Goal: Information Seeking & Learning: Find specific fact

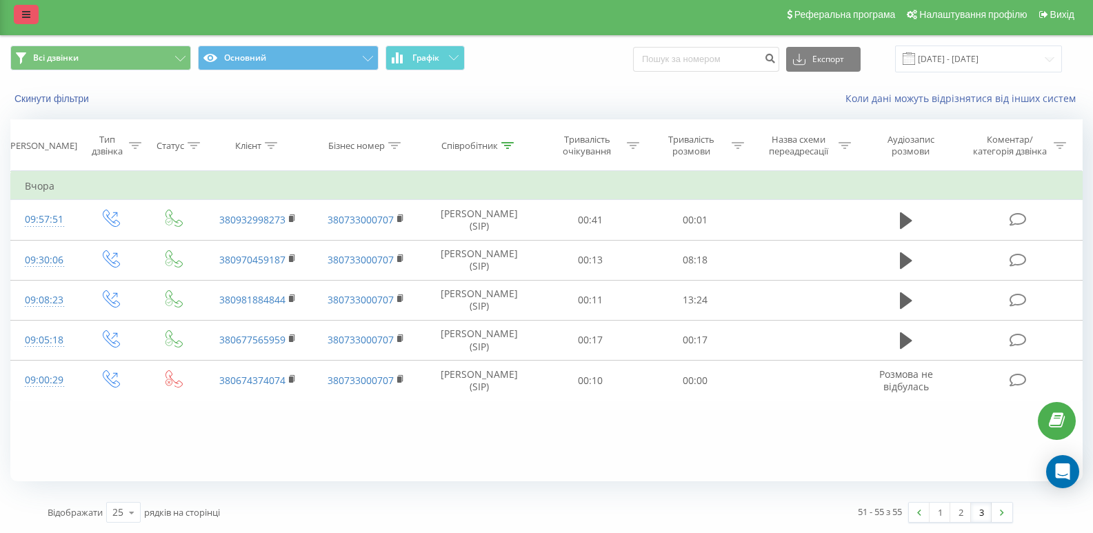
click at [22, 12] on icon at bounding box center [26, 15] width 8 height 10
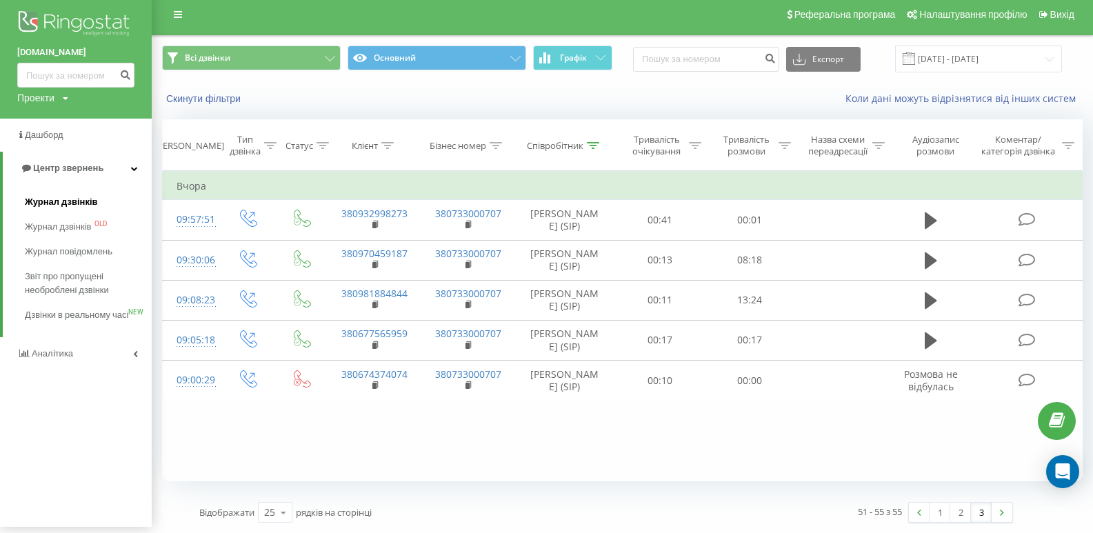
click at [78, 203] on span "Журнал дзвінків" at bounding box center [61, 202] width 73 height 14
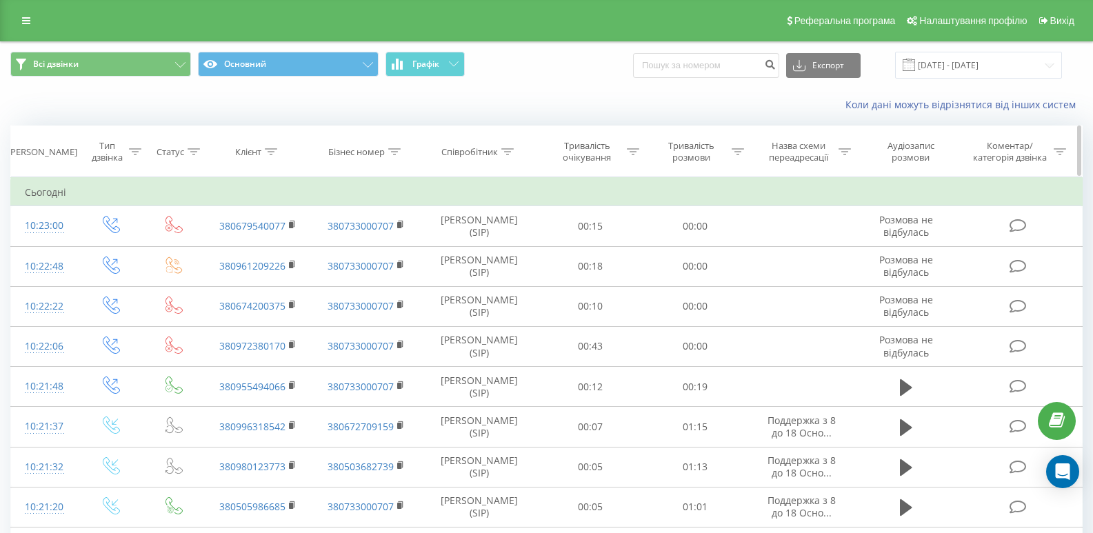
click at [276, 149] on icon at bounding box center [271, 151] width 12 height 7
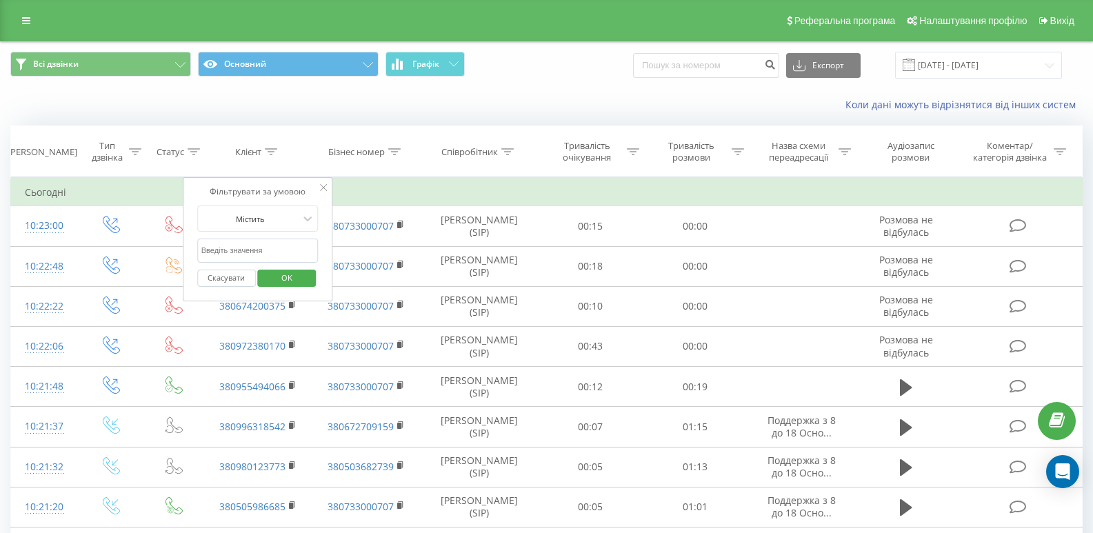
click at [232, 245] on input "text" at bounding box center [257, 251] width 121 height 24
paste input "380960199342"
click at [281, 275] on span "OK" at bounding box center [286, 277] width 39 height 21
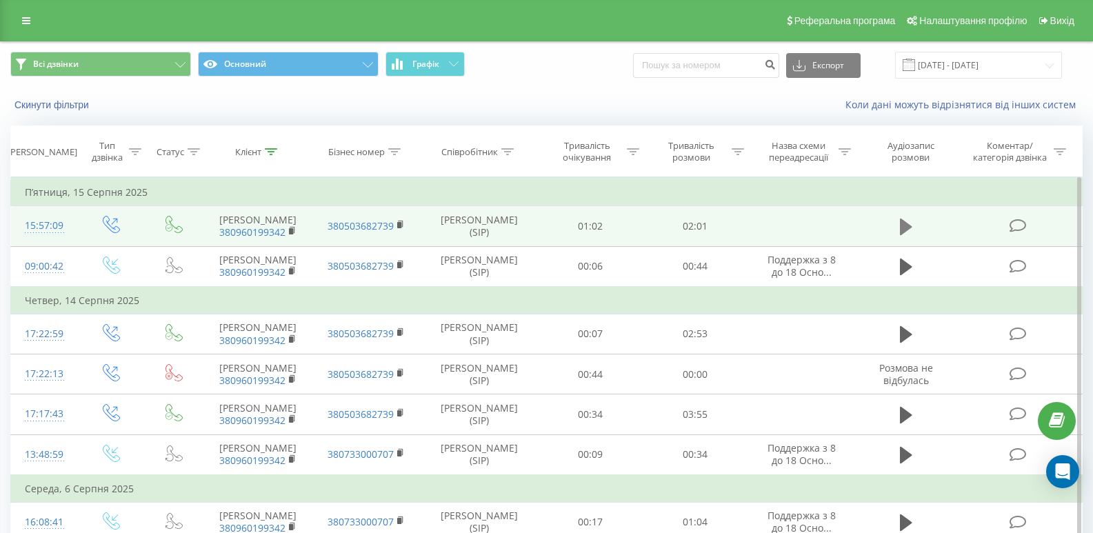
click at [902, 235] on icon at bounding box center [906, 227] width 12 height 17
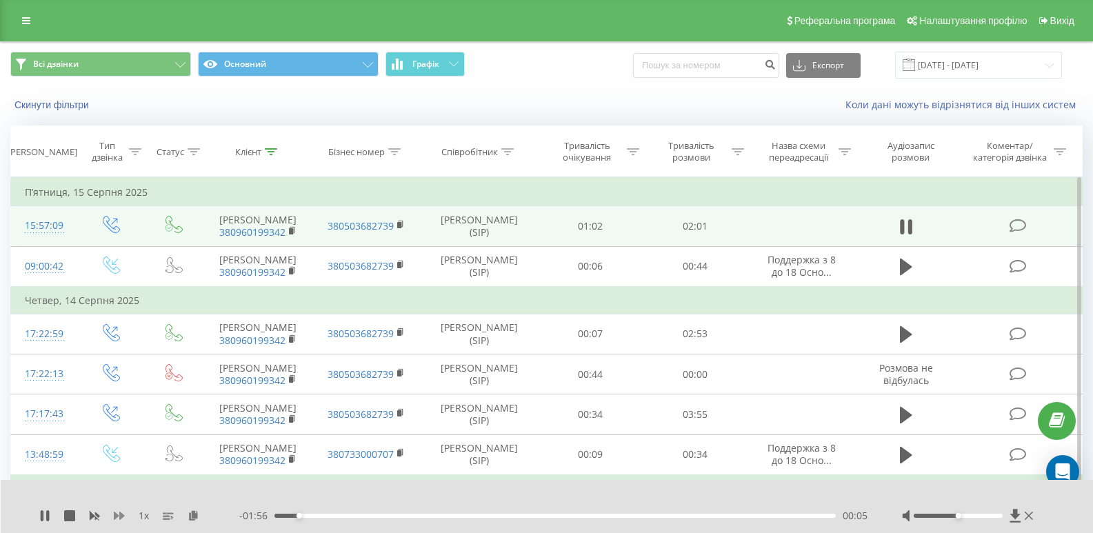
click at [119, 516] on icon at bounding box center [119, 515] width 11 height 11
click at [270, 150] on icon at bounding box center [271, 151] width 12 height 7
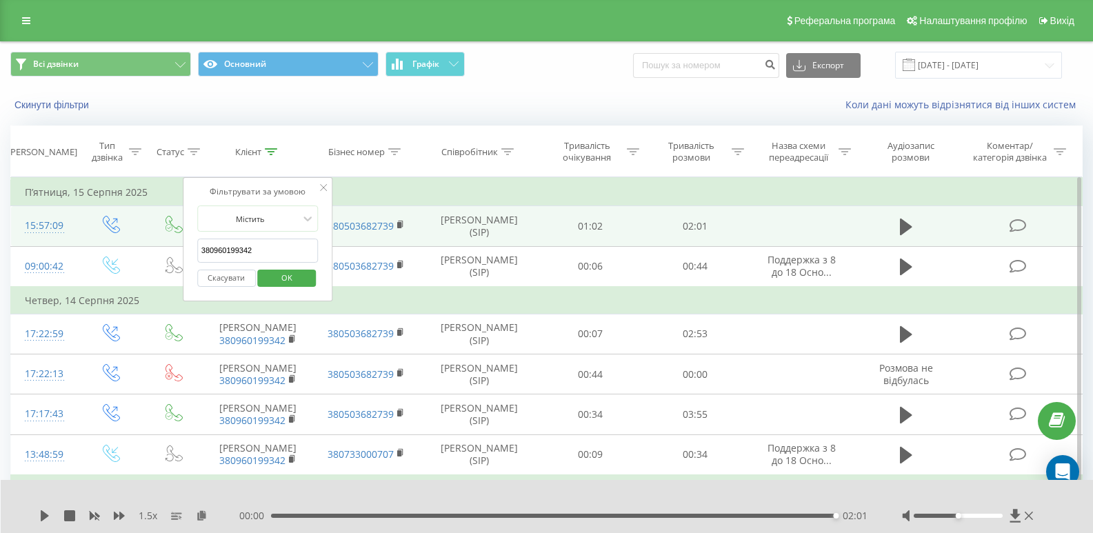
click at [272, 250] on input "380960199342" at bounding box center [257, 251] width 121 height 24
paste input "675260799"
click at [303, 281] on span "OK" at bounding box center [286, 277] width 39 height 21
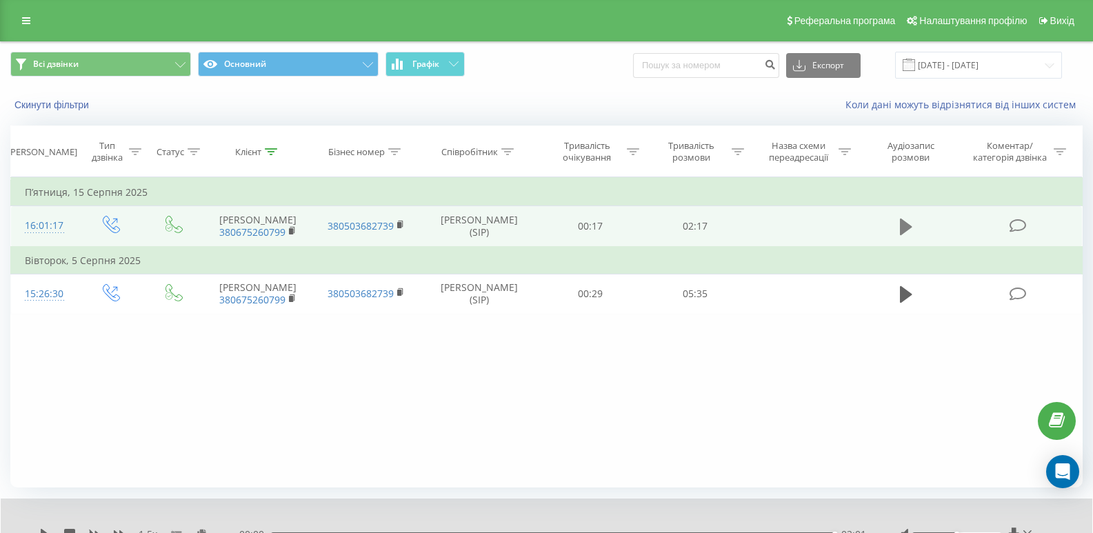
click at [904, 235] on icon at bounding box center [906, 227] width 12 height 17
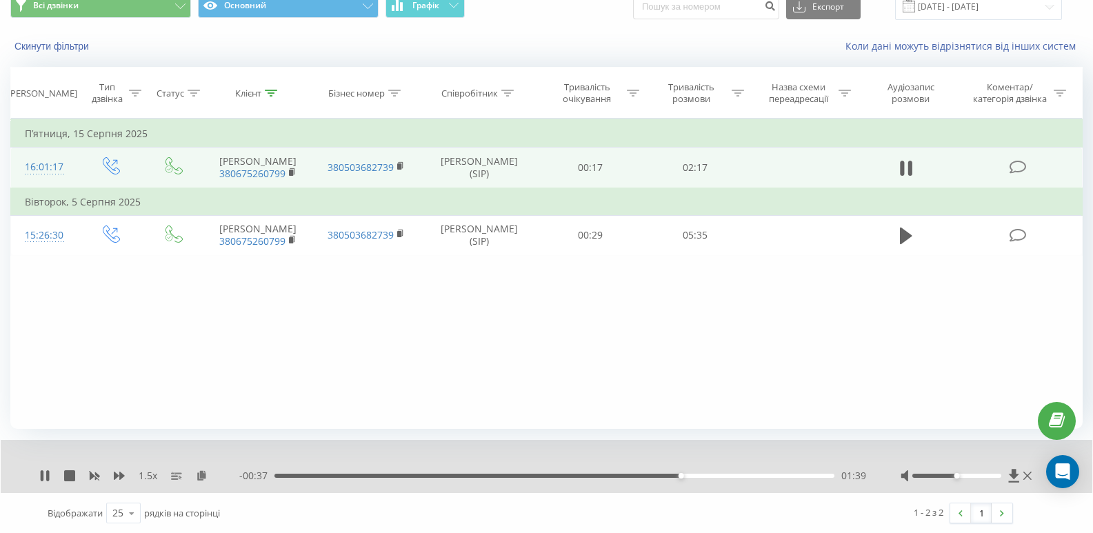
scroll to position [59, 0]
click at [201, 472] on icon at bounding box center [202, 474] width 12 height 10
click at [275, 94] on icon at bounding box center [271, 92] width 12 height 7
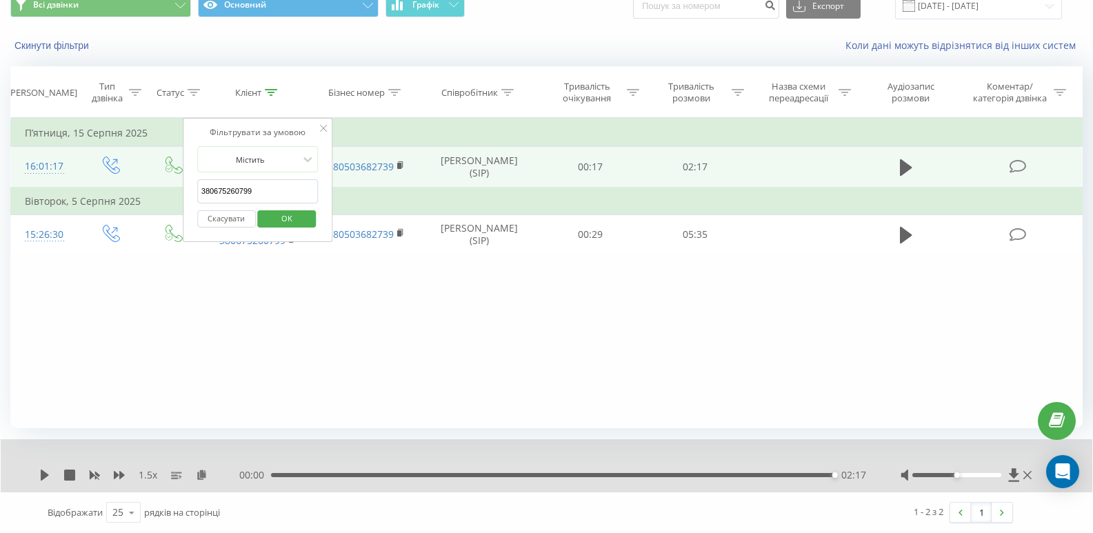
click at [274, 188] on input "380675260799" at bounding box center [257, 191] width 121 height 24
paste input "66435875"
click at [291, 208] on span "OK" at bounding box center [286, 218] width 39 height 21
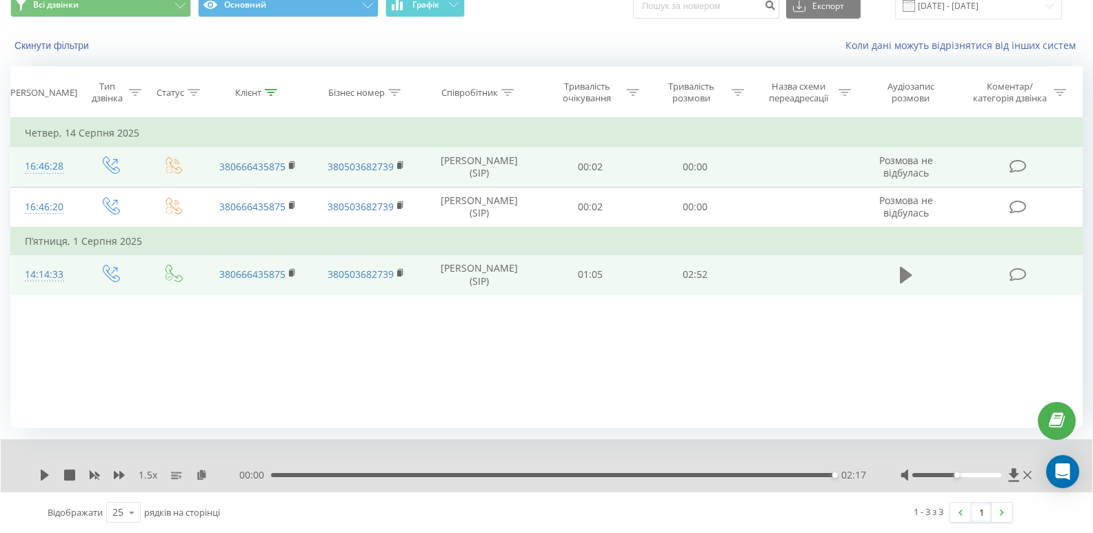
click at [902, 283] on icon at bounding box center [906, 275] width 12 height 17
drag, startPoint x: 320, startPoint y: 104, endPoint x: 486, endPoint y: 33, distance: 180.7
click at [486, 33] on div "Скинути фільтри Коли дані можуть відрізнятися вiд інших систем" at bounding box center [546, 45] width 1091 height 33
click at [274, 90] on icon at bounding box center [271, 92] width 12 height 7
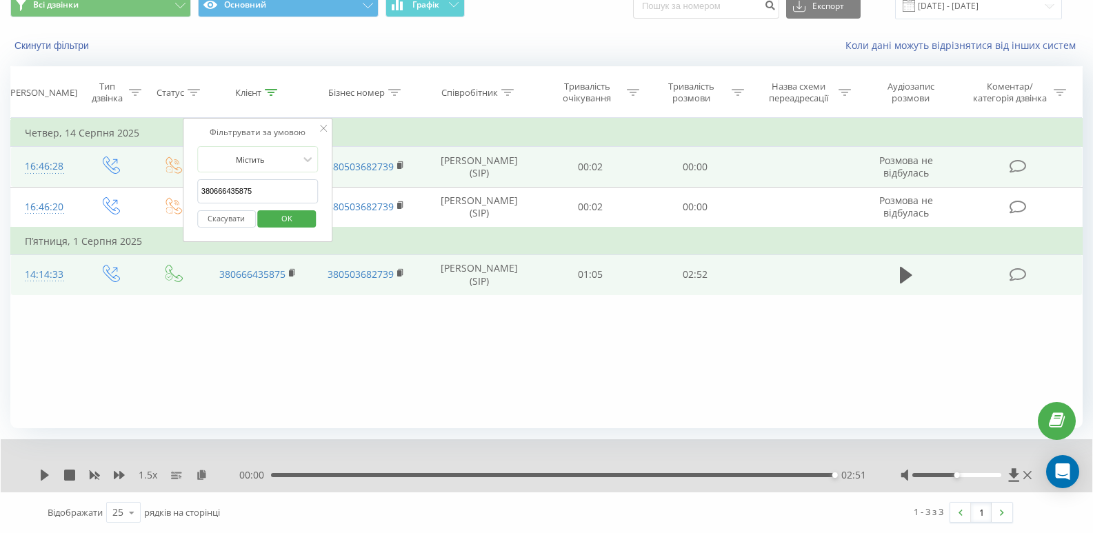
click at [278, 186] on input "380666435875" at bounding box center [257, 191] width 121 height 24
paste input "39690433"
click at [299, 217] on span "OK" at bounding box center [286, 218] width 39 height 21
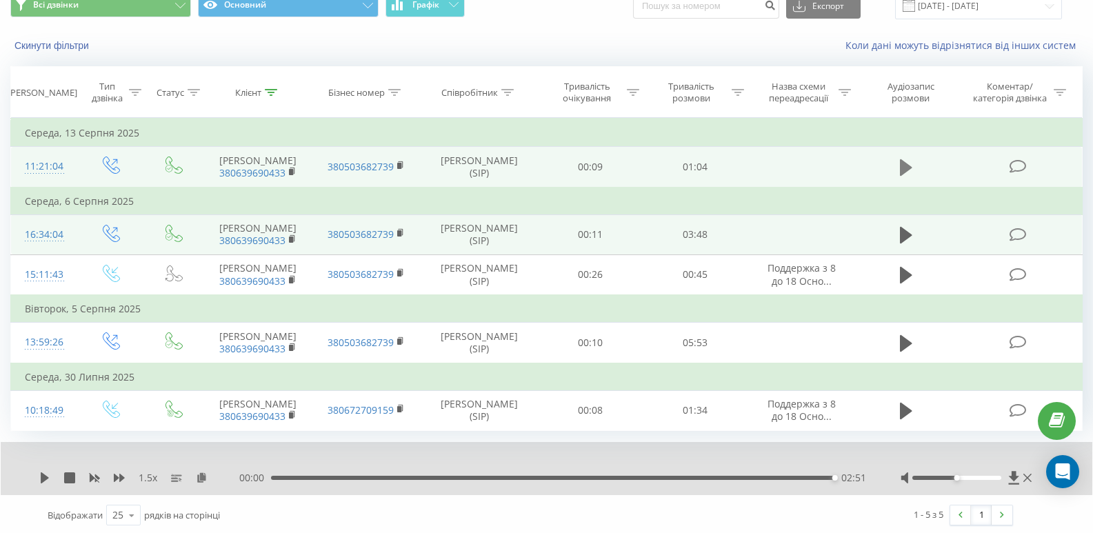
click at [903, 169] on icon at bounding box center [906, 167] width 12 height 17
click at [904, 243] on icon at bounding box center [906, 235] width 12 height 17
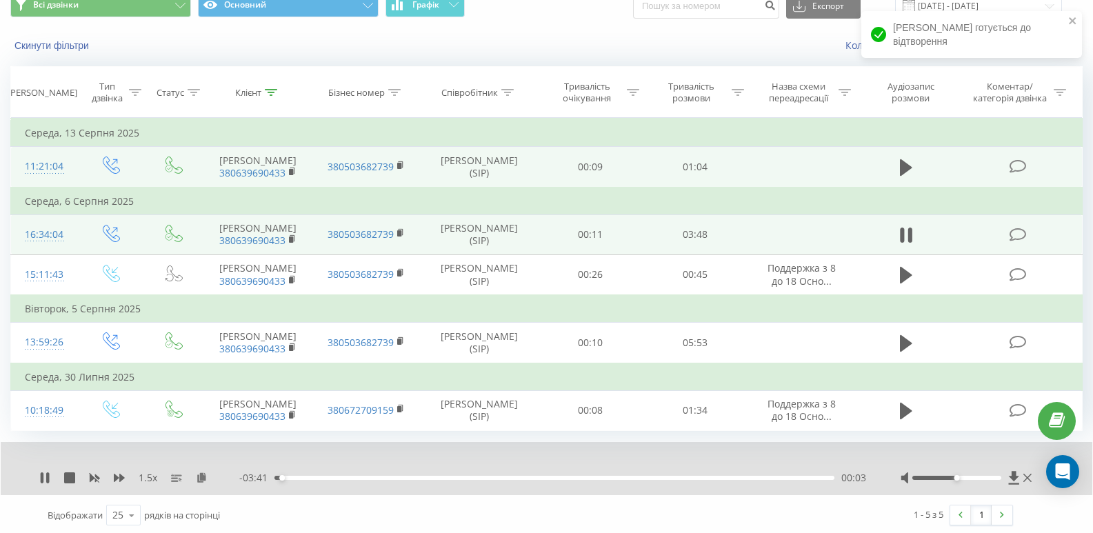
scroll to position [115, 0]
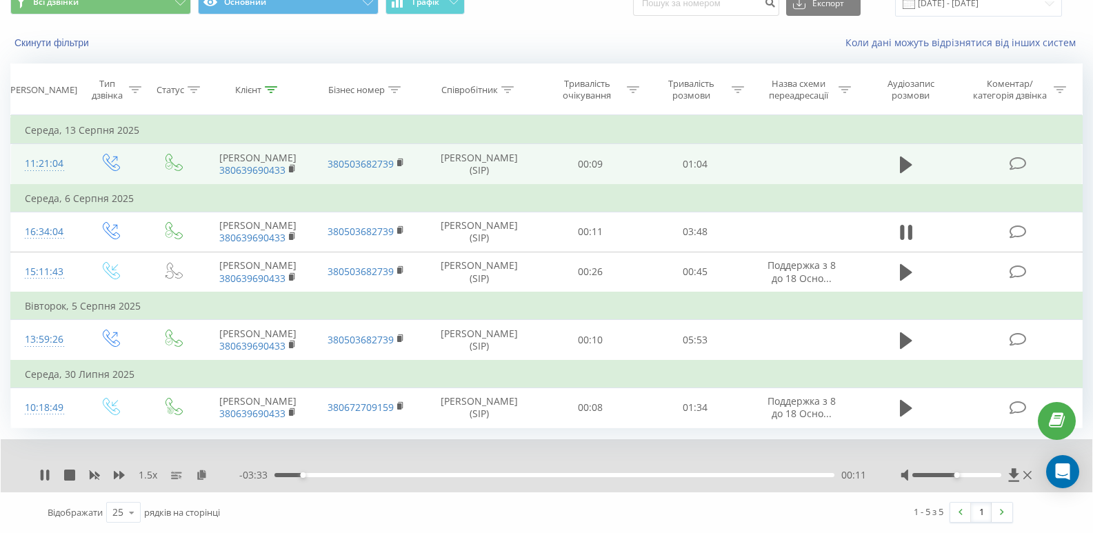
click at [324, 474] on div "00:11" at bounding box center [554, 475] width 560 height 4
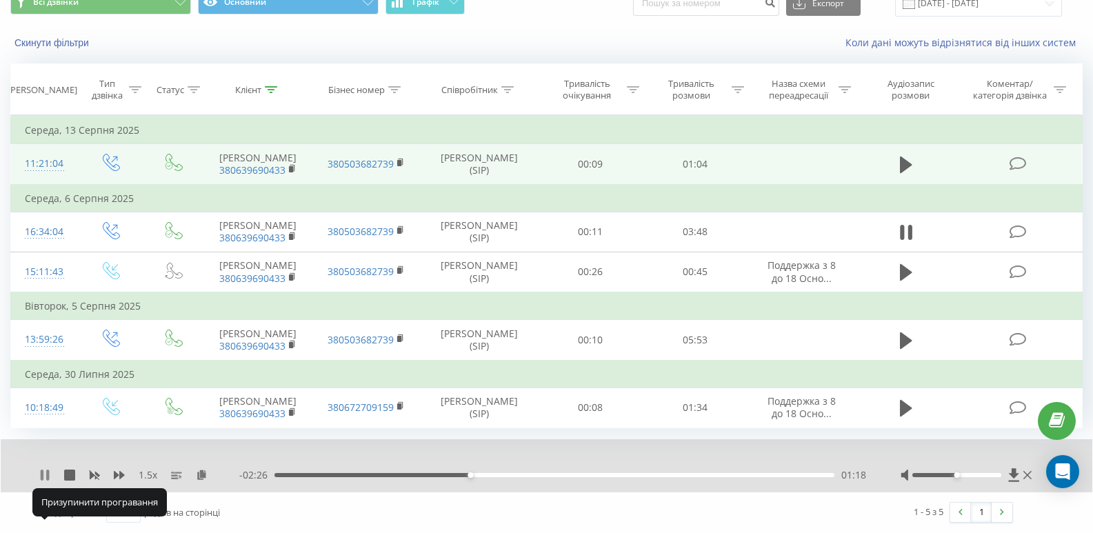
click at [40, 477] on icon at bounding box center [44, 474] width 11 height 11
click at [44, 470] on icon at bounding box center [44, 474] width 11 height 11
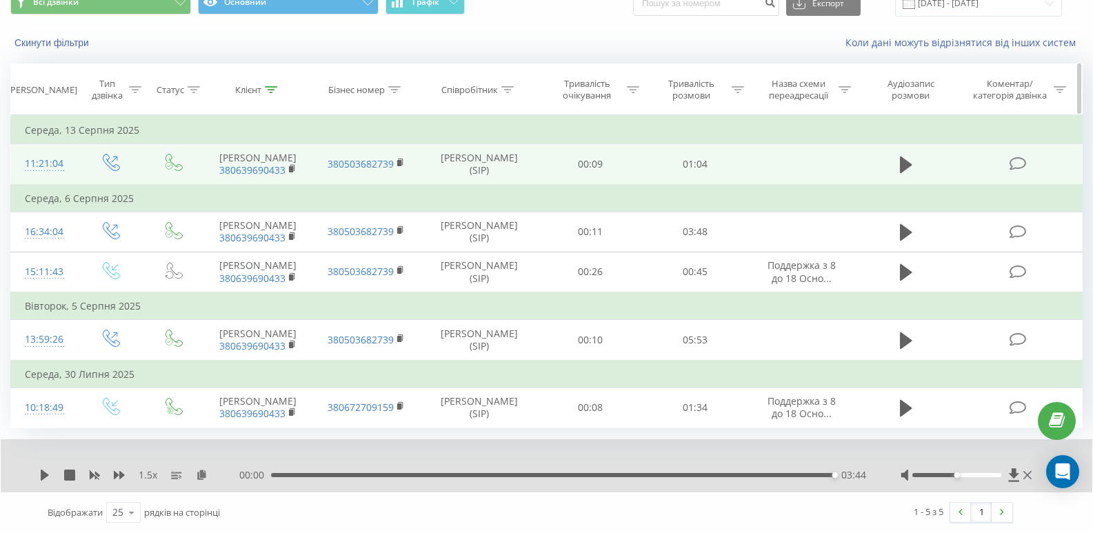
click at [270, 86] on icon at bounding box center [271, 89] width 12 height 7
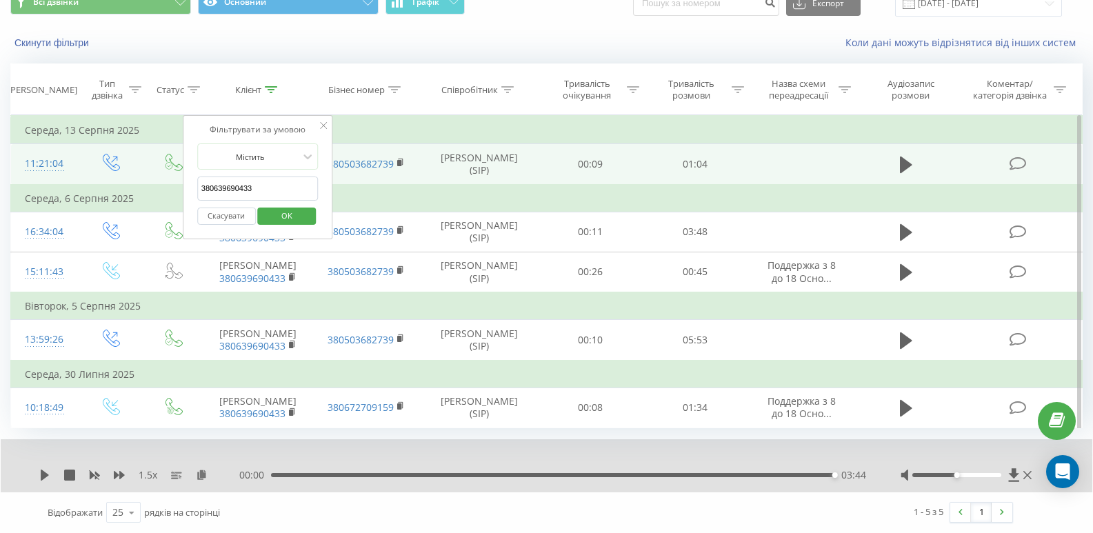
click at [266, 176] on input "380639690433" at bounding box center [257, 188] width 121 height 24
paste input "987958906"
click at [296, 205] on span "OK" at bounding box center [286, 215] width 39 height 21
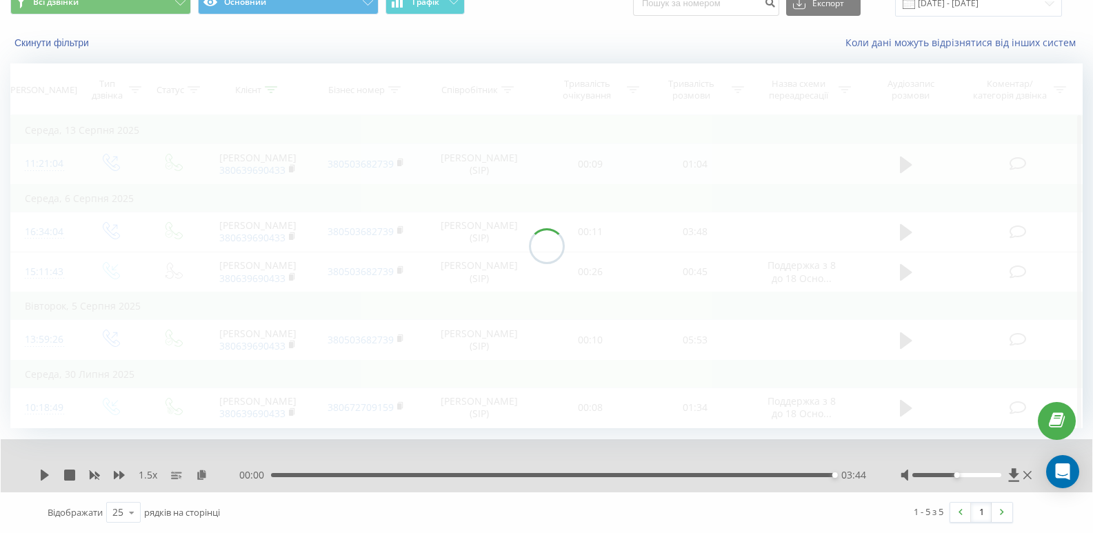
scroll to position [59, 0]
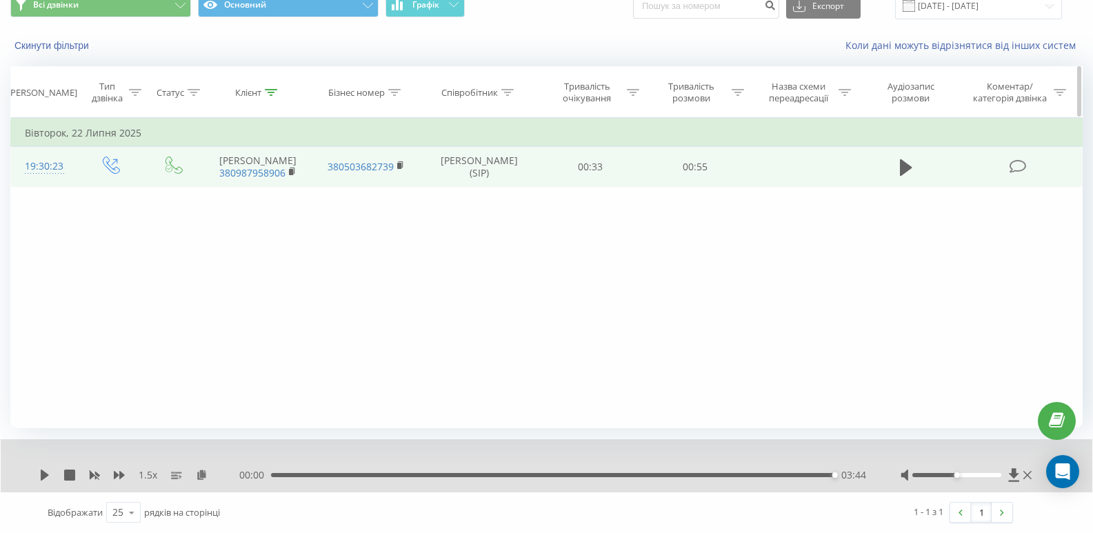
click at [266, 88] on div at bounding box center [271, 93] width 12 height 12
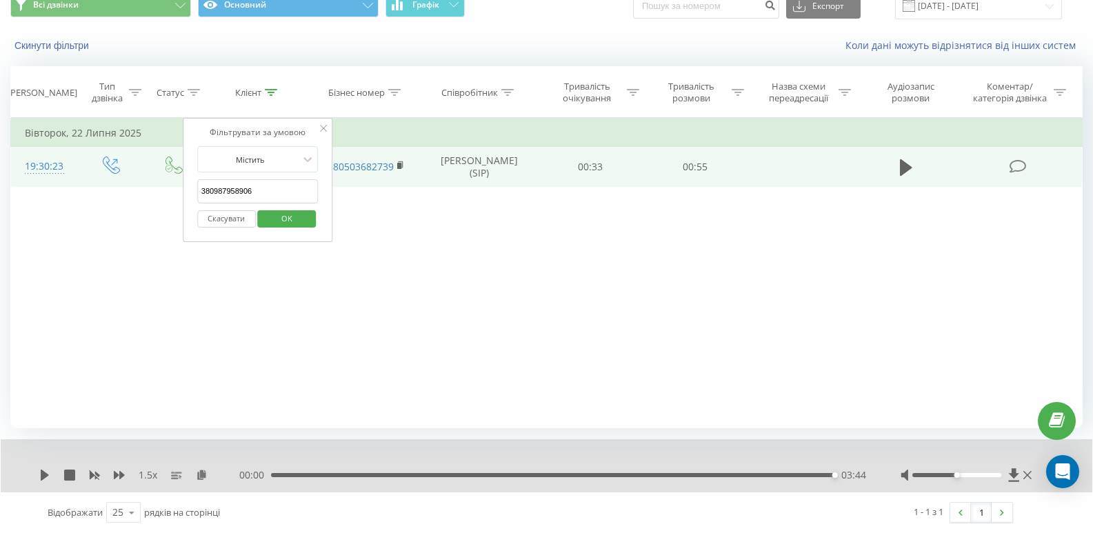
click at [444, 257] on div "Фільтрувати за умовою Дорівнює Введіть значення Скасувати OK Фільтрувати за умо…" at bounding box center [546, 273] width 1072 height 310
click at [265, 181] on input "380987958906" at bounding box center [257, 191] width 121 height 24
paste input "67310649"
click at [305, 215] on span "OK" at bounding box center [286, 218] width 39 height 21
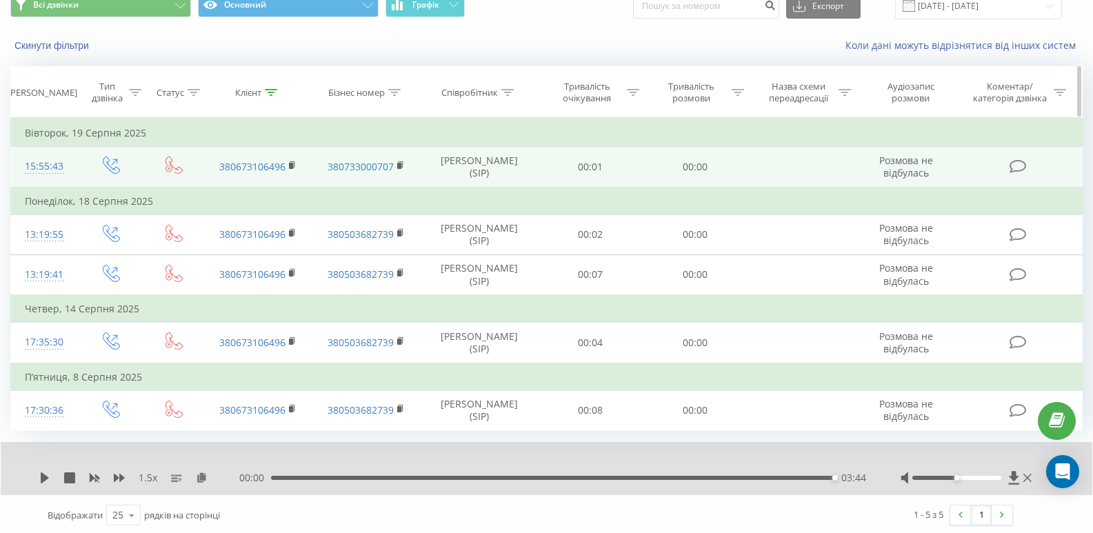
click at [270, 90] on icon at bounding box center [271, 92] width 12 height 7
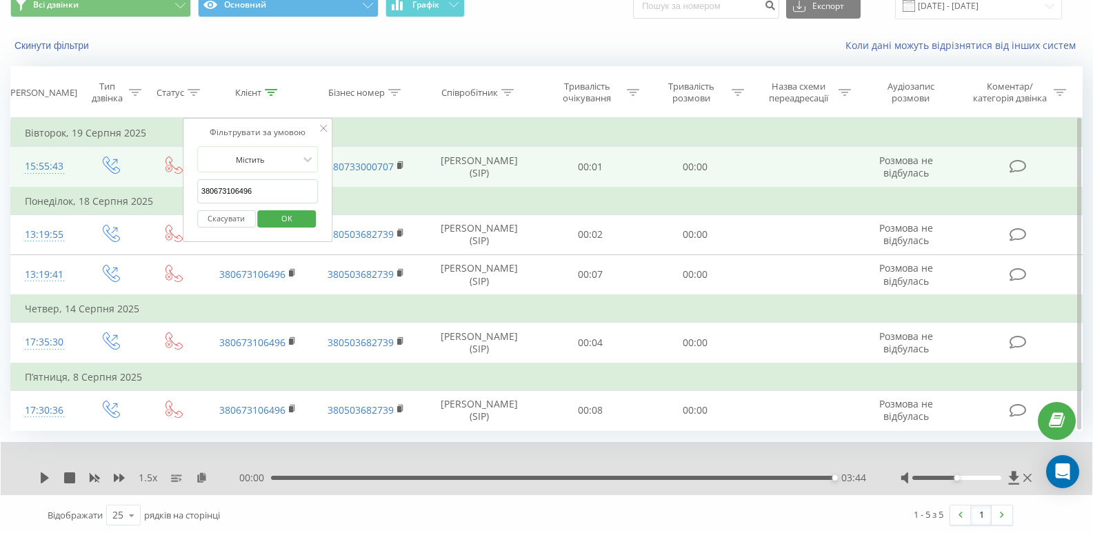
click at [264, 185] on input "380673106496" at bounding box center [257, 191] width 121 height 24
paste input "938382"
click at [267, 212] on button "OK" at bounding box center [287, 218] width 59 height 17
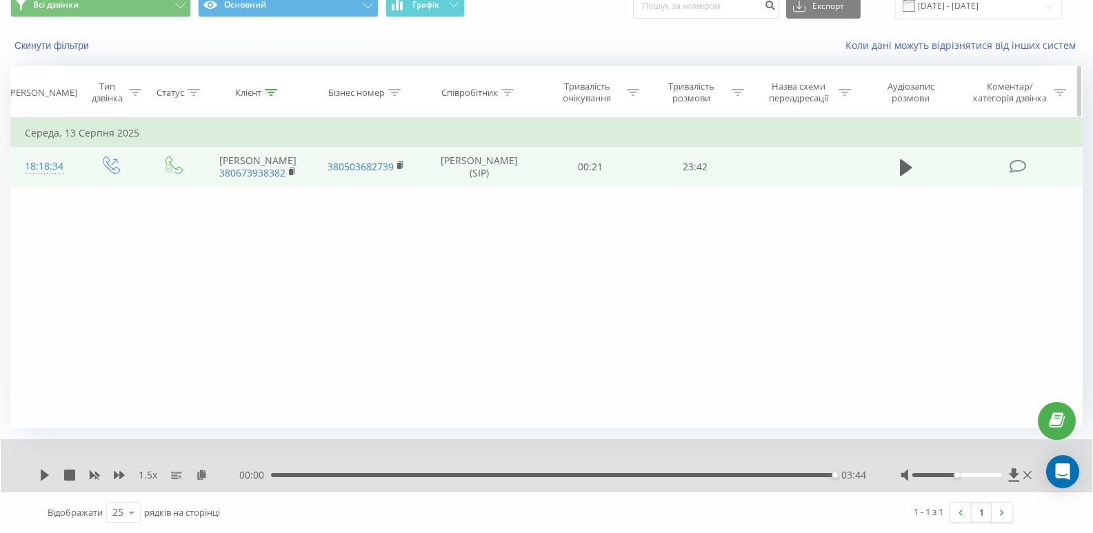
click at [273, 93] on icon at bounding box center [271, 92] width 12 height 7
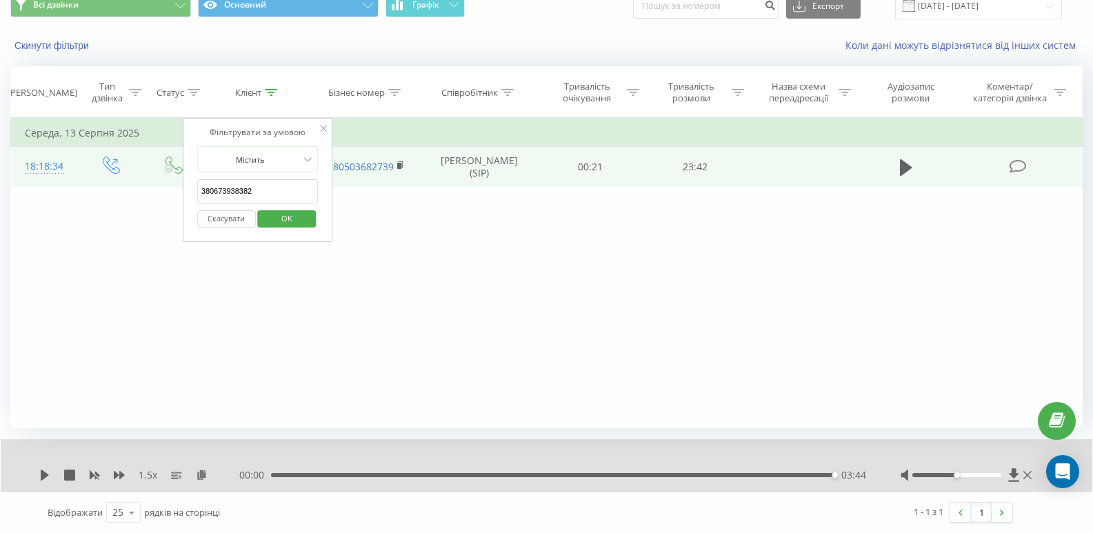
click at [264, 192] on input "380673938382" at bounding box center [257, 191] width 121 height 24
paste input "997739195"
click at [267, 216] on button "OK" at bounding box center [287, 218] width 59 height 17
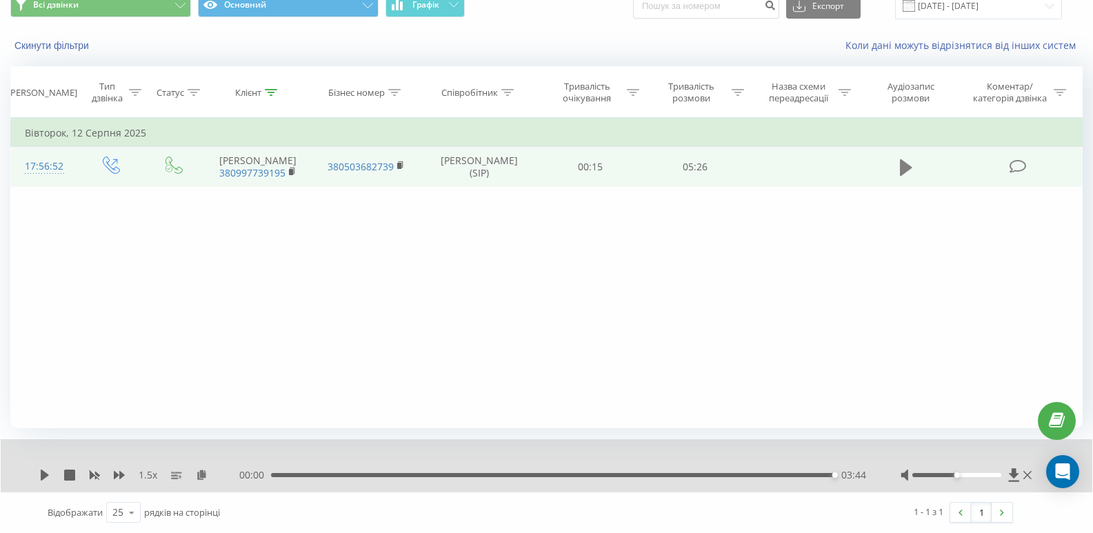
click at [904, 174] on icon at bounding box center [906, 167] width 12 height 17
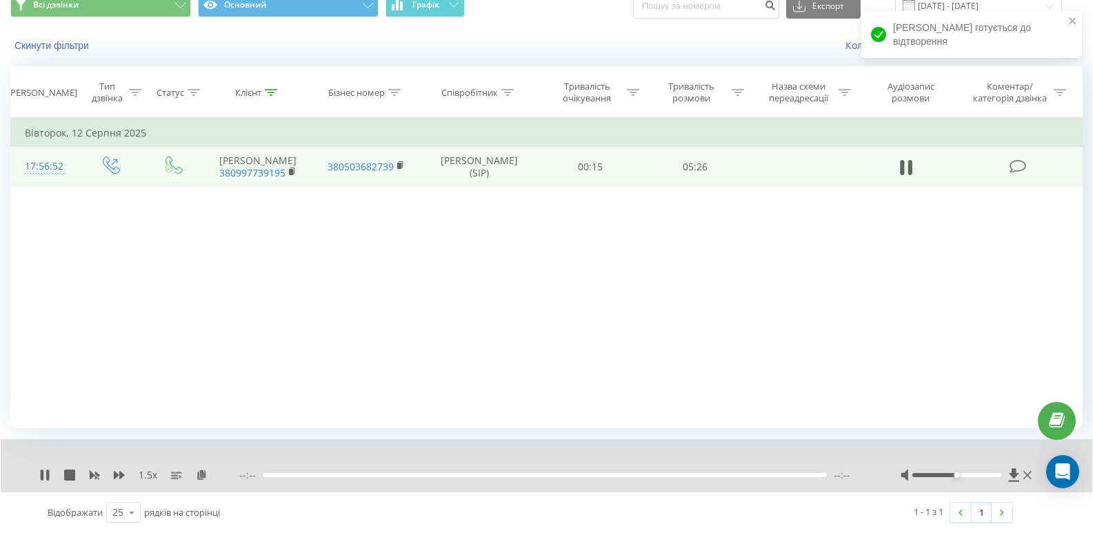
click at [281, 479] on div "--:-- --:--" at bounding box center [552, 475] width 627 height 14
click at [314, 473] on div "00:00" at bounding box center [554, 475] width 560 height 4
click at [343, 476] on div "00:29" at bounding box center [554, 475] width 560 height 4
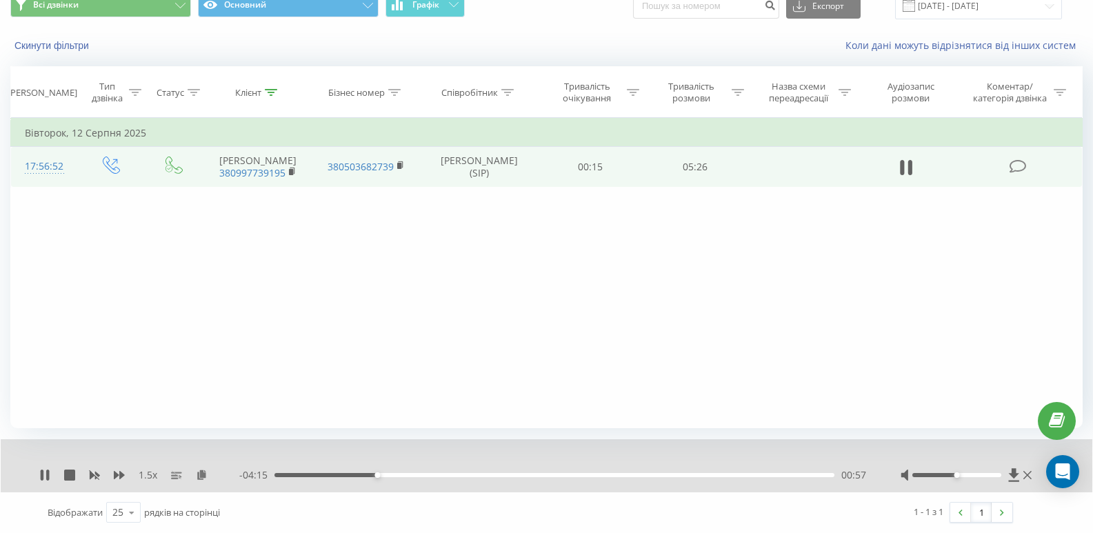
click at [389, 472] on div "- 04:15 00:57 00:57" at bounding box center [552, 475] width 627 height 14
click at [392, 476] on div "01:06" at bounding box center [554, 475] width 560 height 4
click at [417, 474] on div "01:20" at bounding box center [554, 475] width 560 height 4
click at [430, 473] on div "01:21" at bounding box center [554, 475] width 560 height 4
click at [444, 473] on div "01:28" at bounding box center [554, 475] width 560 height 4
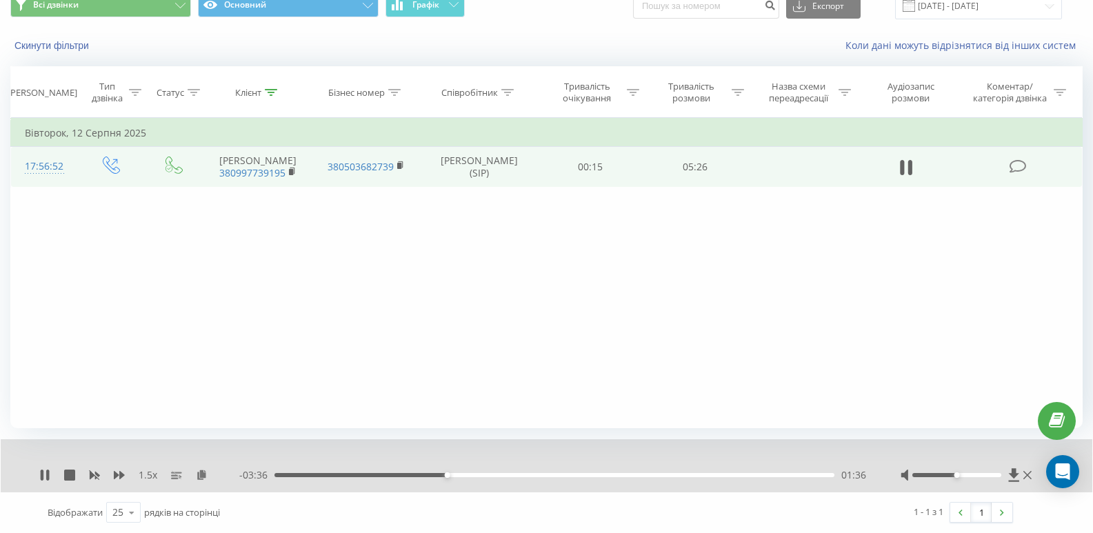
click at [460, 473] on div "01:36" at bounding box center [554, 475] width 560 height 4
click at [479, 474] on div "01:54" at bounding box center [554, 475] width 560 height 4
click at [495, 474] on div "01:55" at bounding box center [554, 475] width 560 height 4
click at [509, 474] on div "02:04" at bounding box center [554, 475] width 560 height 4
click at [531, 475] on div "02:23" at bounding box center [554, 475] width 560 height 4
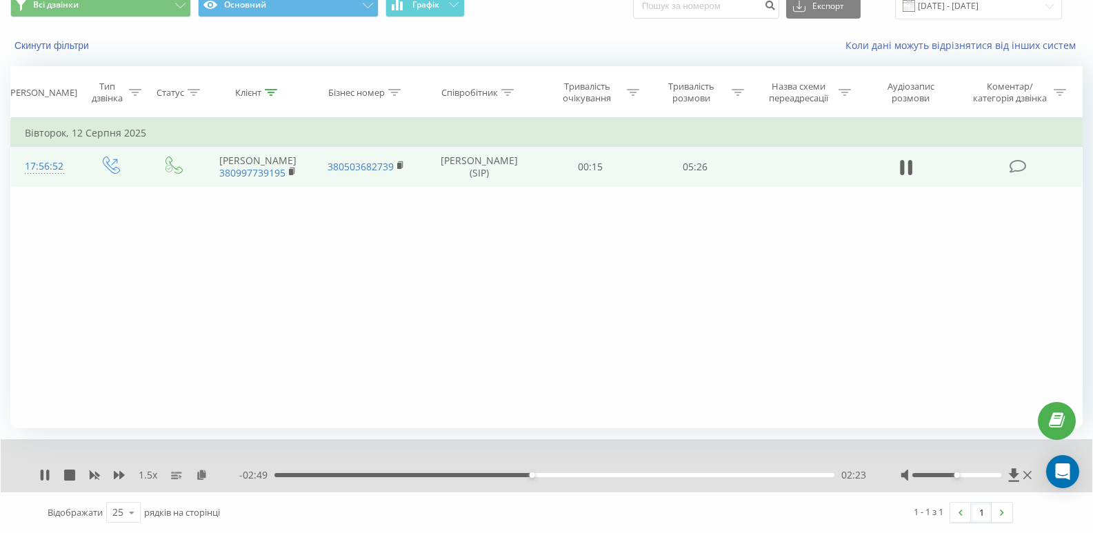
click at [551, 476] on div "02:23" at bounding box center [554, 475] width 560 height 4
click at [567, 476] on div "02:44" at bounding box center [554, 475] width 560 height 4
click at [580, 476] on div "02:44" at bounding box center [554, 475] width 560 height 4
click at [600, 476] on div "03:02" at bounding box center [554, 475] width 560 height 4
click at [627, 477] on div "03:02" at bounding box center [554, 475] width 560 height 4
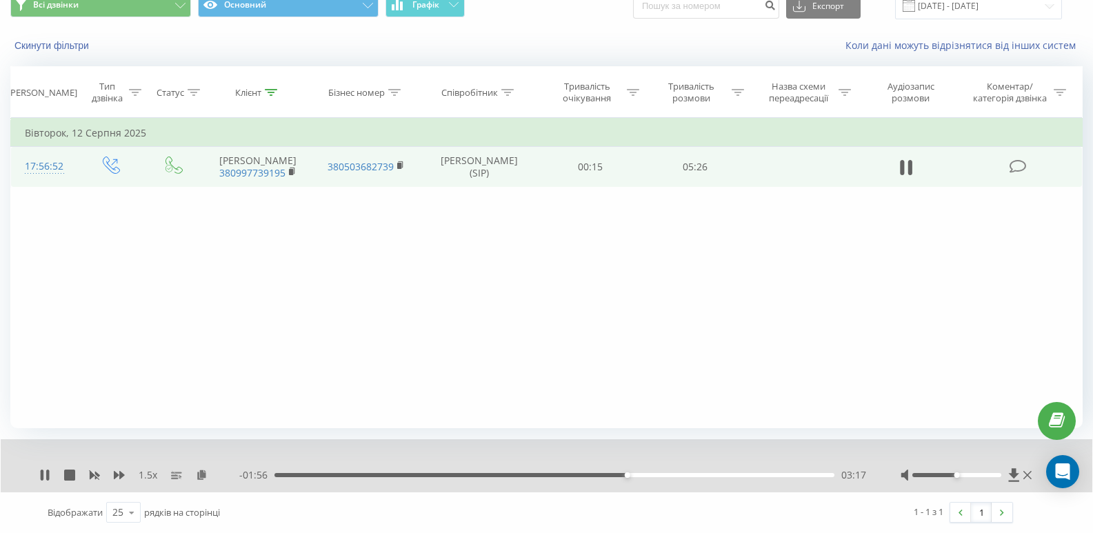
click at [656, 477] on div "03:17" at bounding box center [554, 475] width 560 height 4
click at [678, 476] on div "03:34" at bounding box center [554, 475] width 560 height 4
click at [709, 476] on div "03:46" at bounding box center [554, 475] width 560 height 4
click at [734, 475] on div "04:03" at bounding box center [554, 475] width 560 height 4
click at [761, 475] on div "04:17" at bounding box center [554, 475] width 560 height 4
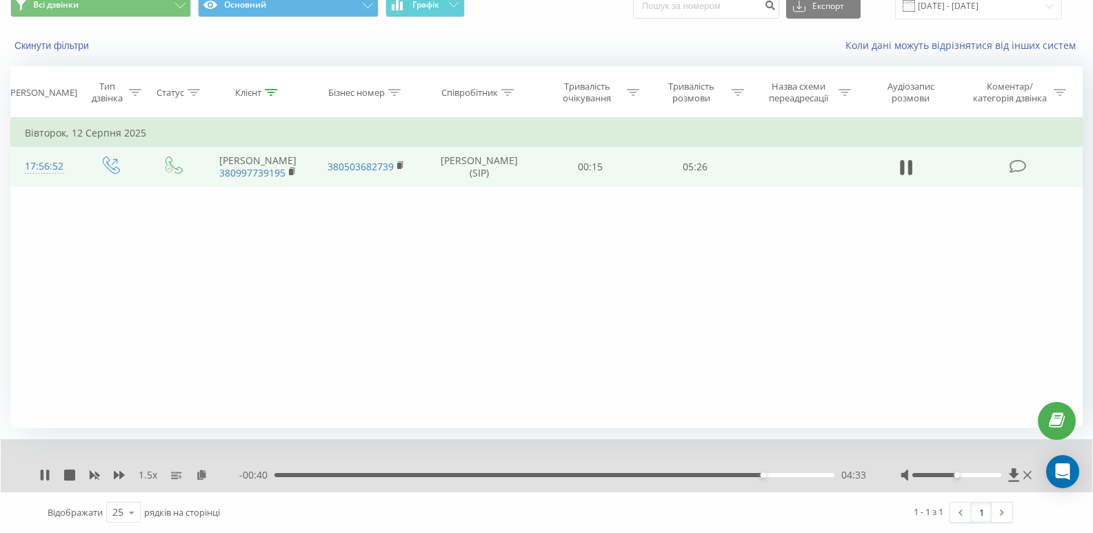
click at [787, 477] on div "04:33" at bounding box center [554, 475] width 560 height 4
click at [801, 474] on div "04:46" at bounding box center [554, 475] width 560 height 4
click at [272, 92] on icon at bounding box center [271, 92] width 12 height 7
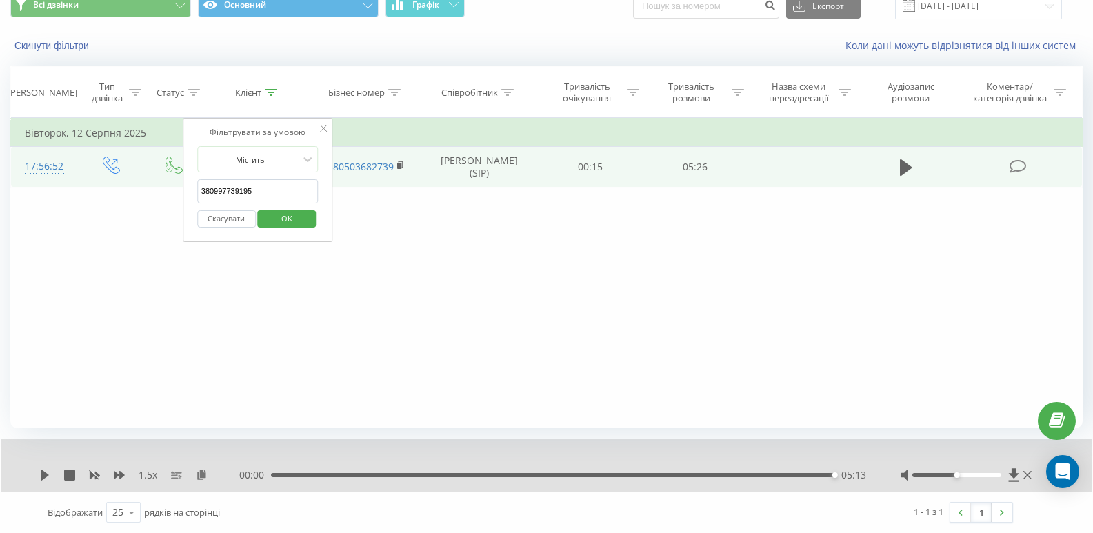
click at [271, 187] on input "380997739195" at bounding box center [257, 191] width 121 height 24
paste input "506611511"
click at [272, 214] on span "OK" at bounding box center [286, 218] width 39 height 21
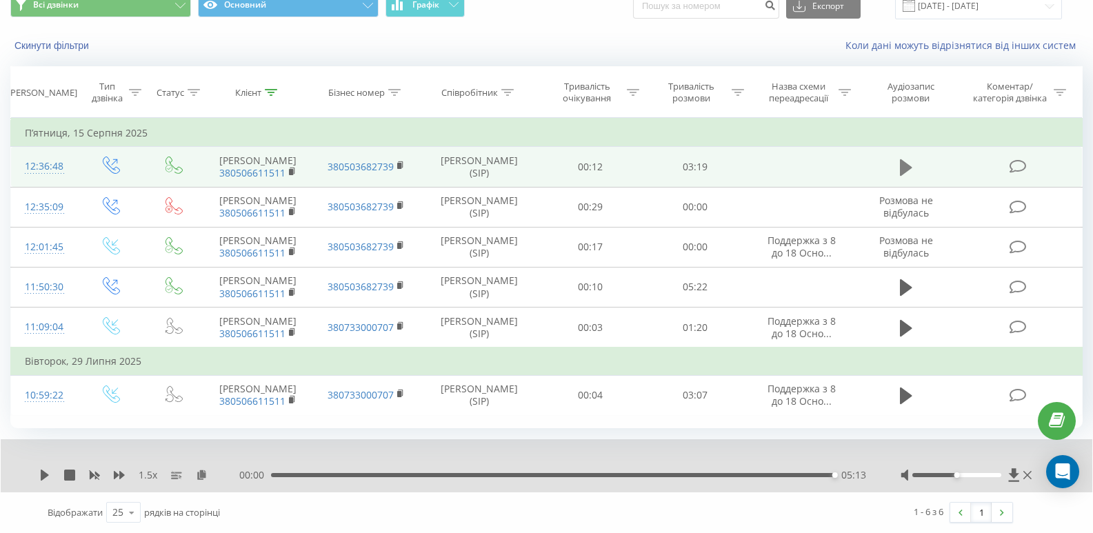
click at [902, 176] on icon at bounding box center [906, 167] width 12 height 17
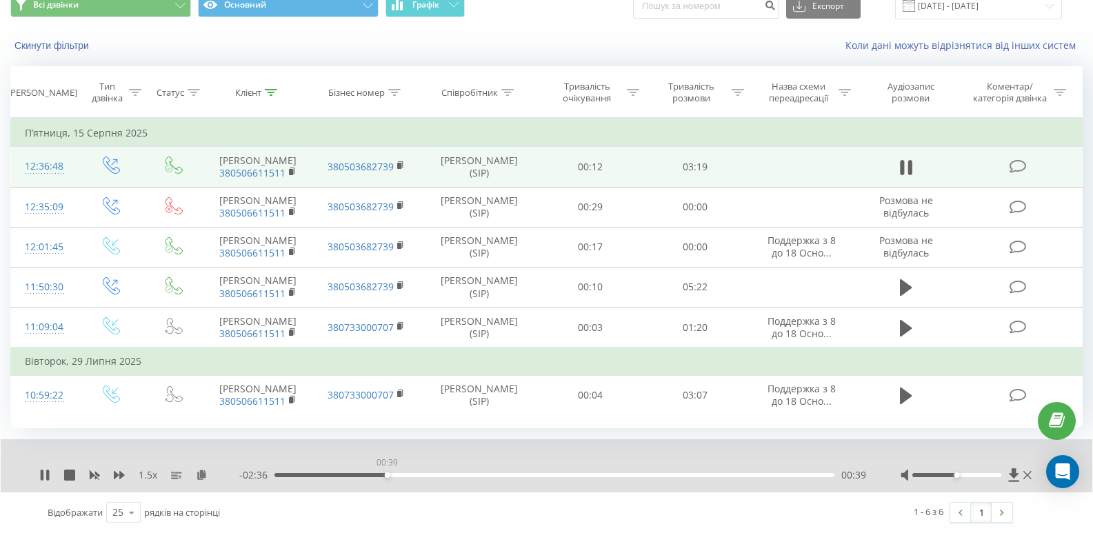
click at [387, 477] on div "00:39" at bounding box center [554, 475] width 560 height 4
click at [404, 477] on div "00:42" at bounding box center [554, 475] width 560 height 4
click at [419, 482] on div "- 02:29 00:46 00:46" at bounding box center [552, 475] width 627 height 14
click at [423, 477] on div "00:46" at bounding box center [554, 475] width 560 height 4
click at [462, 477] on div "01:05" at bounding box center [554, 475] width 560 height 4
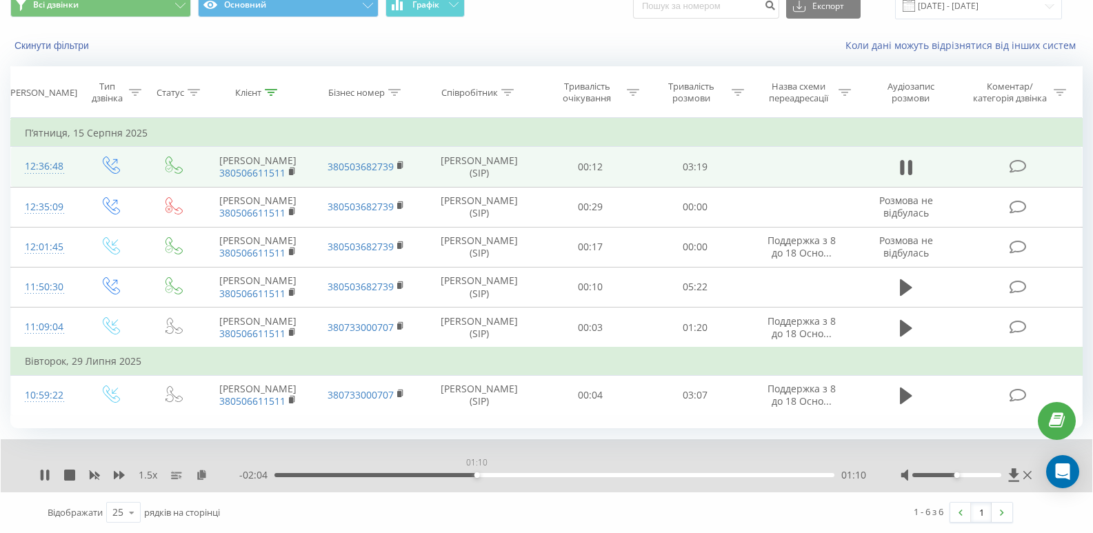
click at [476, 477] on div "01:10" at bounding box center [554, 475] width 560 height 4
click at [495, 477] on div "01:12" at bounding box center [554, 475] width 560 height 4
click at [509, 477] on div "01:22" at bounding box center [554, 475] width 560 height 4
click at [527, 477] on div "01:22" at bounding box center [554, 475] width 560 height 4
click at [543, 477] on div "01:28" at bounding box center [554, 475] width 560 height 4
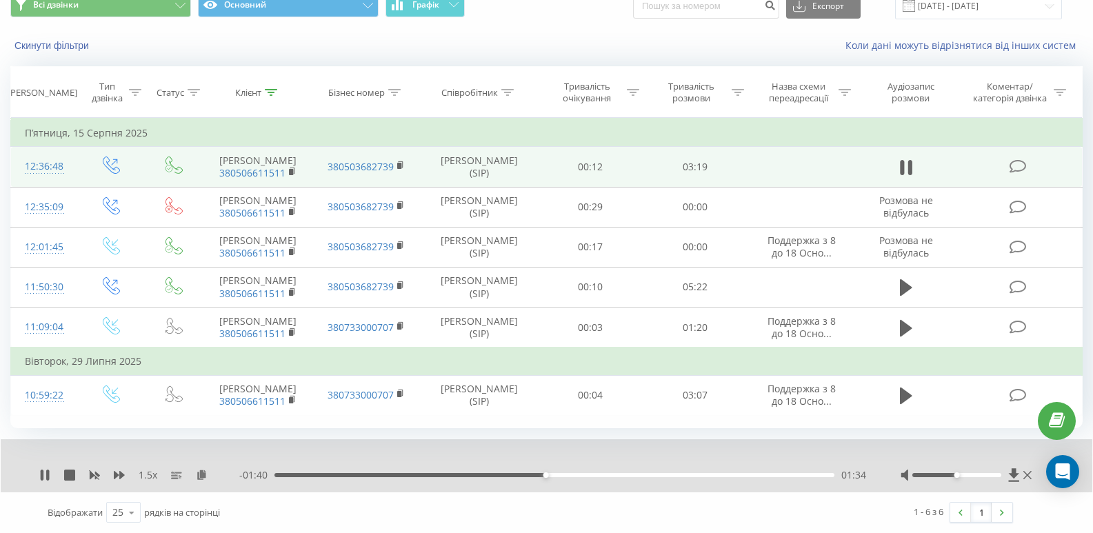
click at [572, 477] on div "01:34" at bounding box center [554, 475] width 560 height 4
click at [604, 477] on div "01:55" at bounding box center [554, 475] width 560 height 4
click at [621, 477] on div "01:55" at bounding box center [554, 475] width 560 height 4
click at [646, 477] on div "00:00" at bounding box center [554, 475] width 560 height 4
click at [677, 477] on div "02:20" at bounding box center [554, 475] width 560 height 4
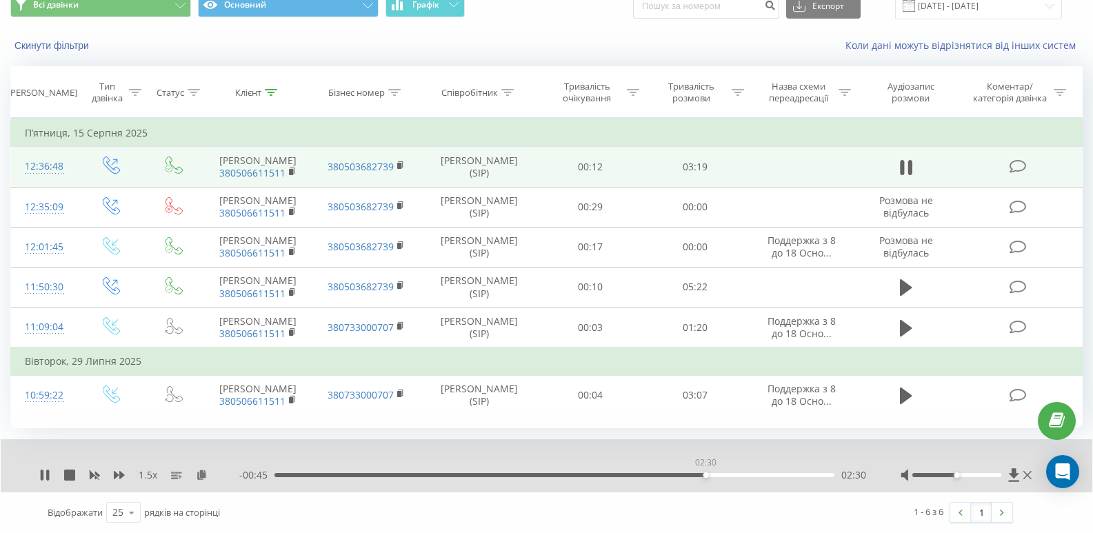
click at [705, 477] on div "02:30" at bounding box center [554, 475] width 560 height 4
click at [268, 85] on th "Клієнт" at bounding box center [257, 92] width 109 height 51
click at [274, 92] on icon at bounding box center [271, 92] width 12 height 7
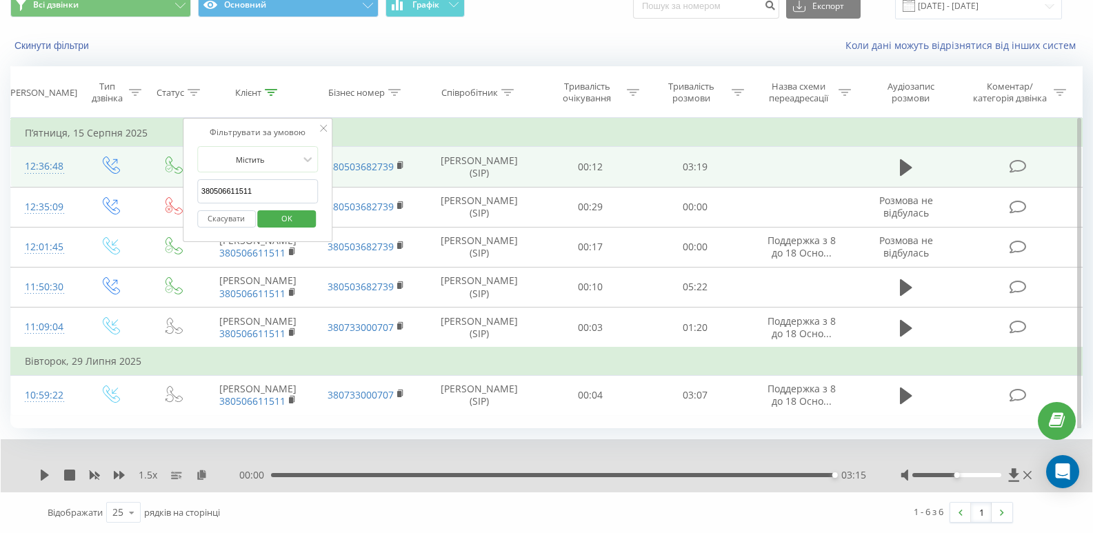
click at [267, 195] on input "380506611511" at bounding box center [257, 191] width 121 height 24
paste input "678417502"
click at [288, 221] on span "OK" at bounding box center [286, 218] width 39 height 21
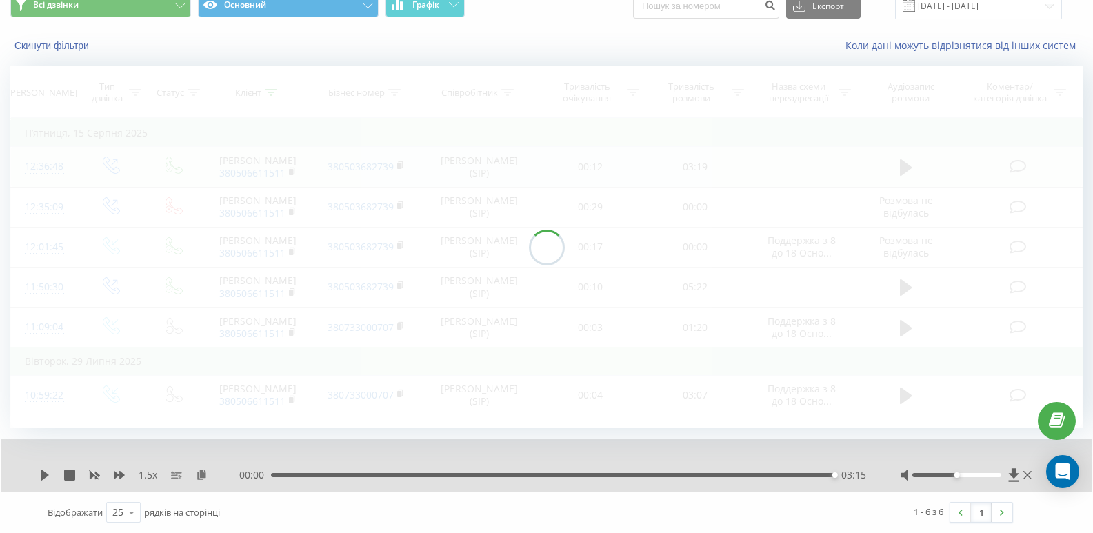
scroll to position [19, 0]
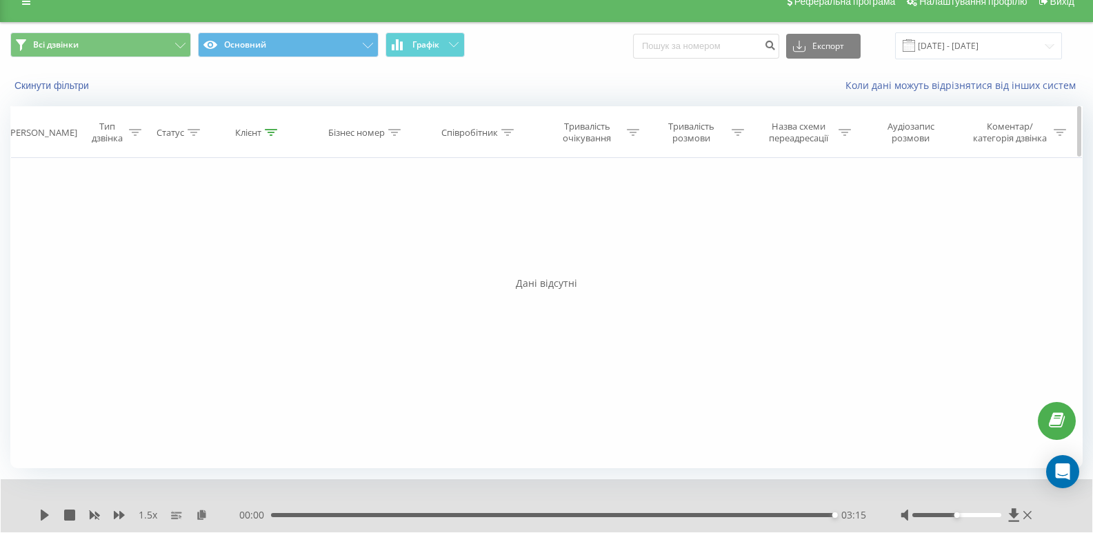
click at [273, 130] on icon at bounding box center [271, 132] width 12 height 7
click at [277, 234] on input "380678417502" at bounding box center [257, 231] width 121 height 24
paste input "504038070"
click at [278, 252] on span "OK" at bounding box center [286, 257] width 39 height 21
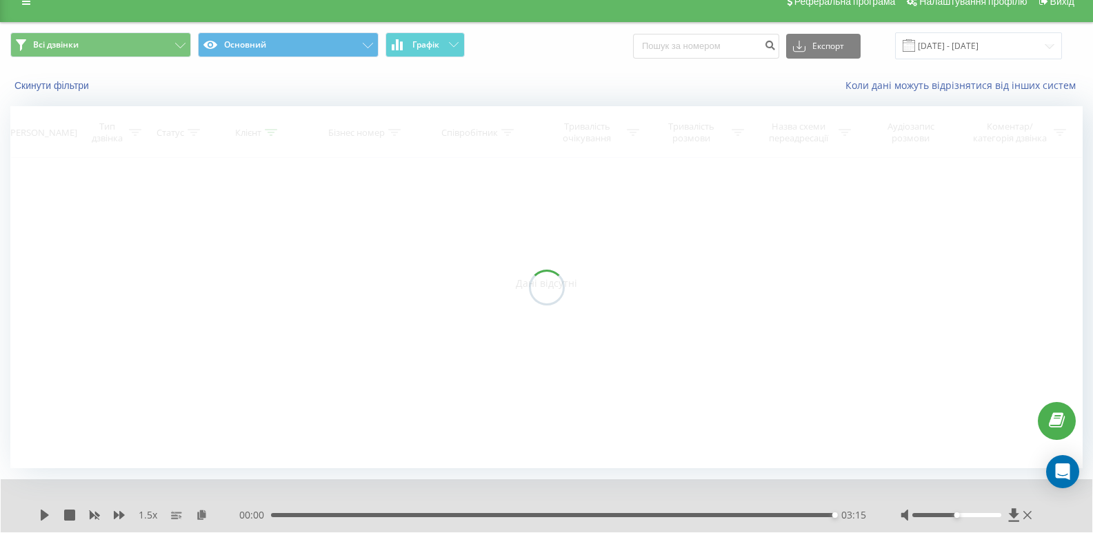
click at [279, 247] on div at bounding box center [546, 287] width 1072 height 362
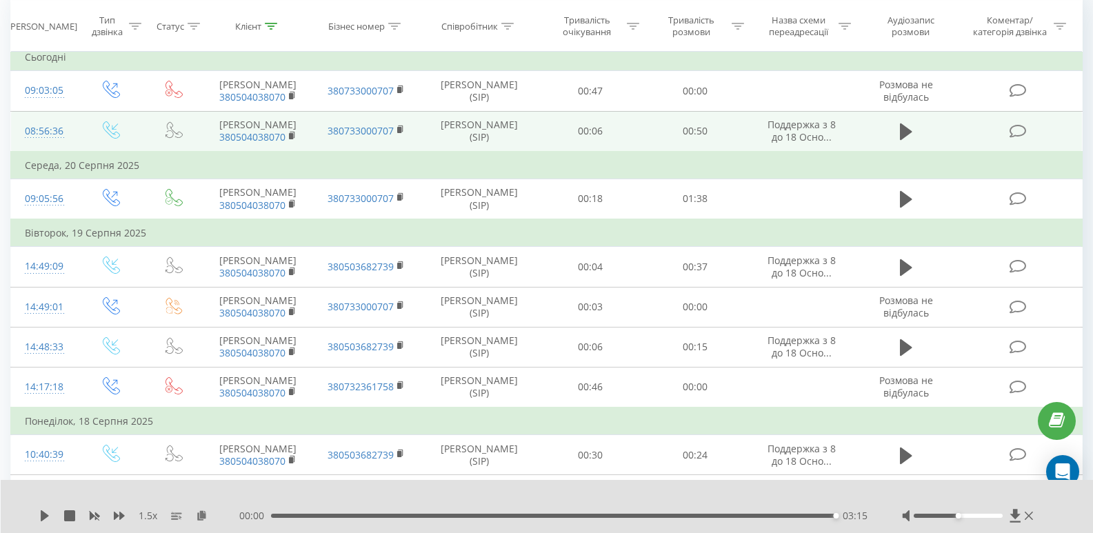
scroll to position [157, 0]
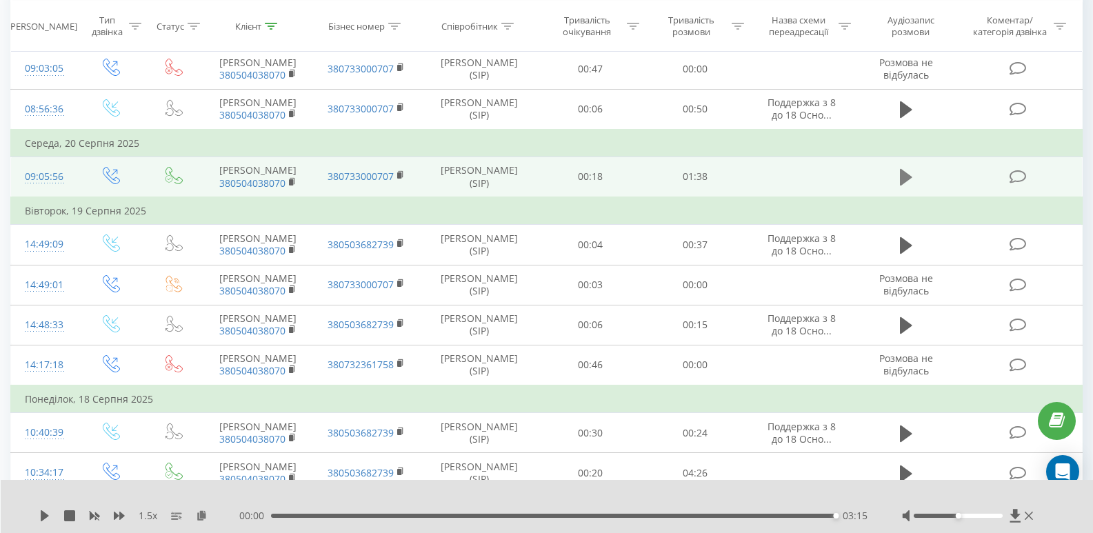
click at [906, 185] on icon at bounding box center [906, 177] width 12 height 17
click at [270, 32] on th "Клієнт" at bounding box center [257, 26] width 109 height 51
click at [272, 26] on icon at bounding box center [271, 25] width 12 height 7
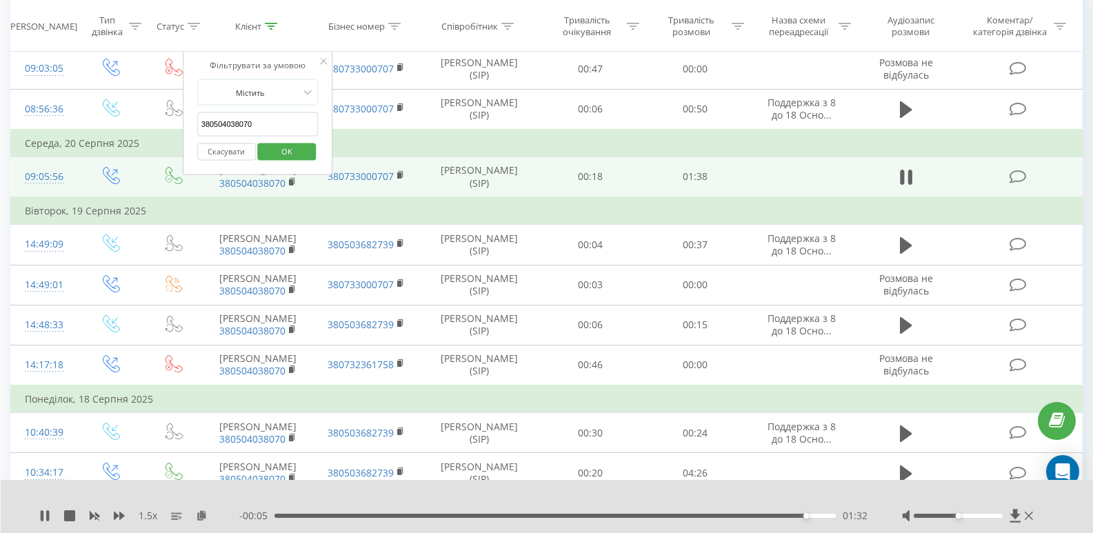
click at [268, 115] on input "380504038070" at bounding box center [257, 124] width 121 height 24
click at [282, 144] on span "OK" at bounding box center [286, 150] width 39 height 21
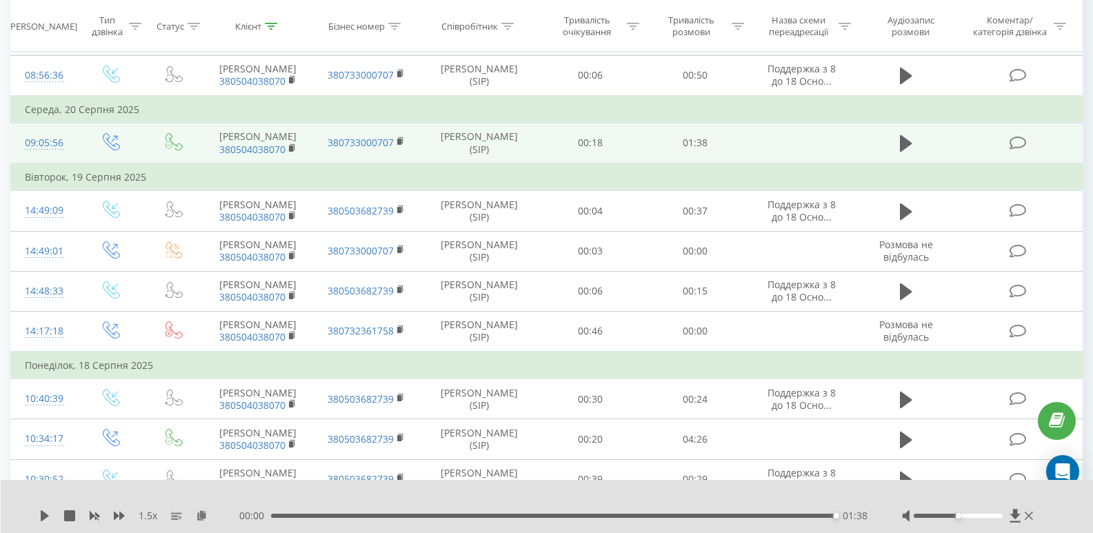
scroll to position [138, 0]
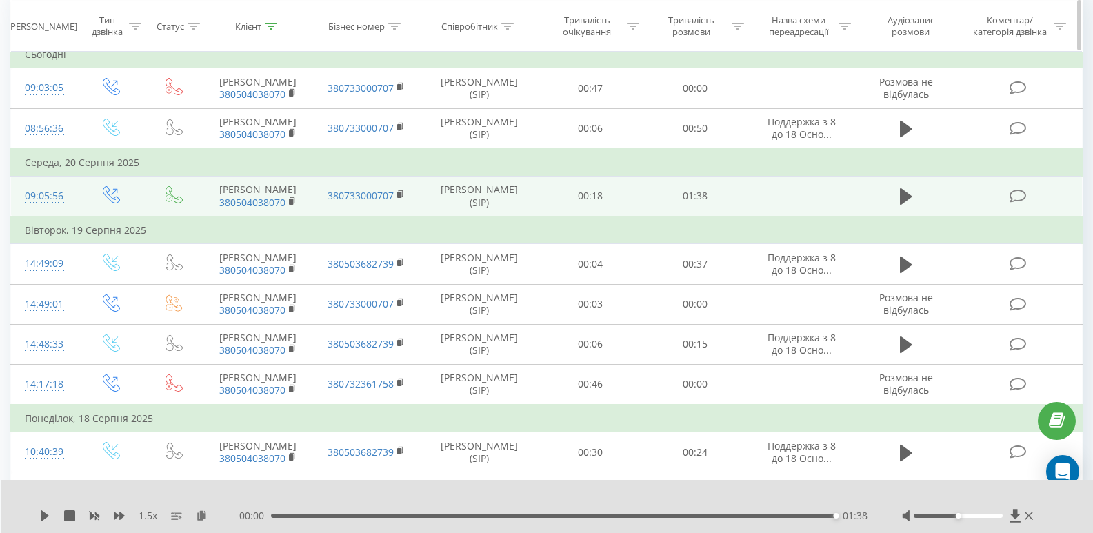
click at [274, 28] on icon at bounding box center [271, 25] width 12 height 7
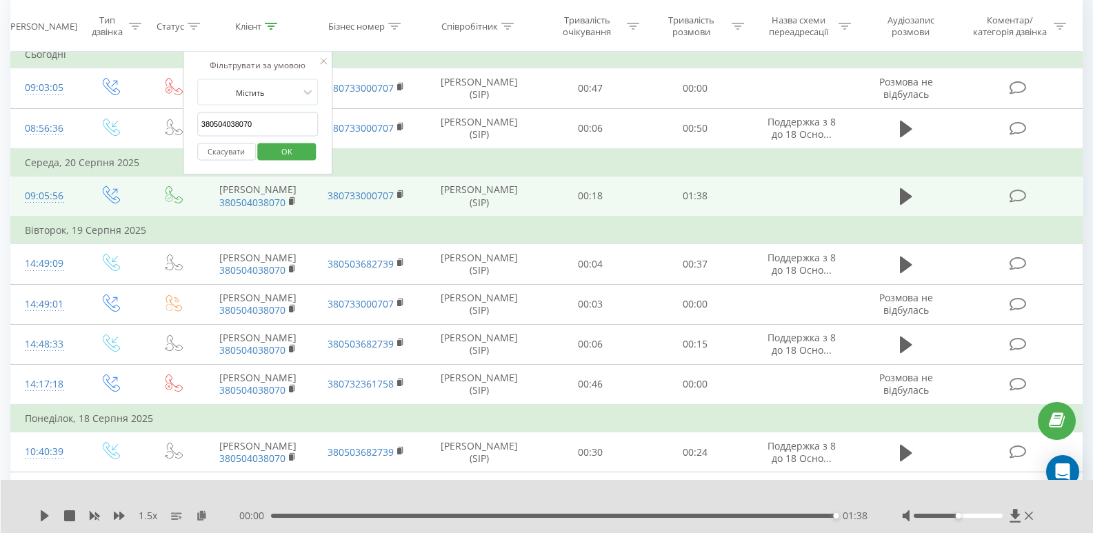
click at [275, 123] on input "380504038070" at bounding box center [257, 124] width 121 height 24
paste input "681486155"
type input "380681486155"
click at [282, 139] on div "Скасувати OK" at bounding box center [257, 151] width 121 height 31
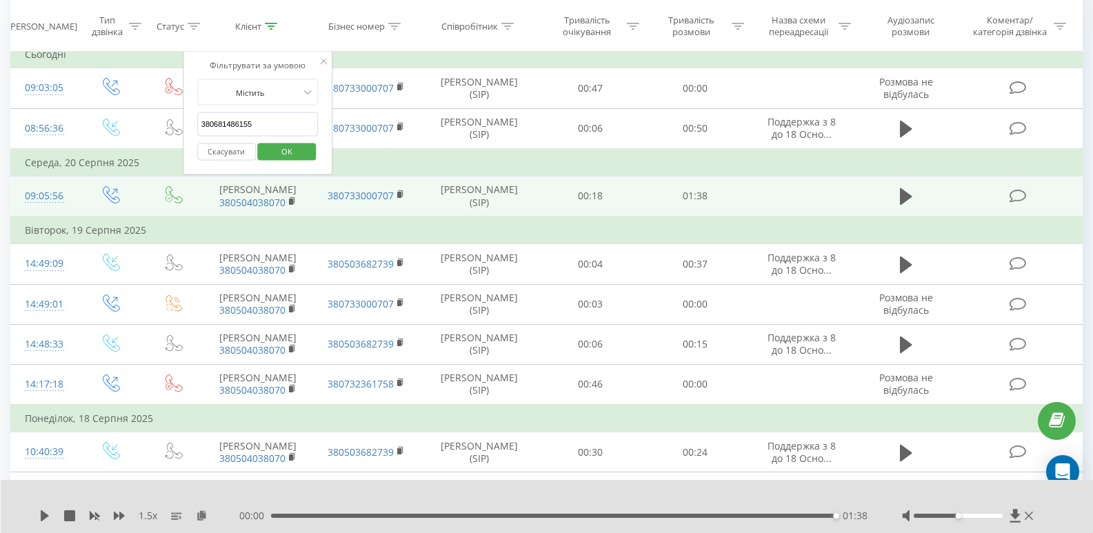
click at [287, 158] on span "OK" at bounding box center [286, 150] width 39 height 21
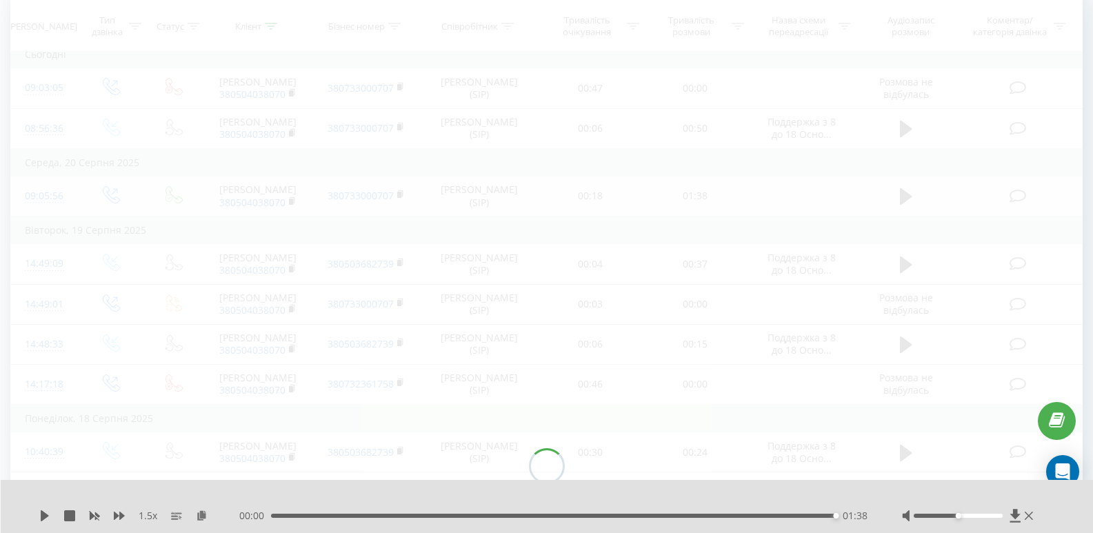
scroll to position [6, 0]
